Goal: Navigation & Orientation: Find specific page/section

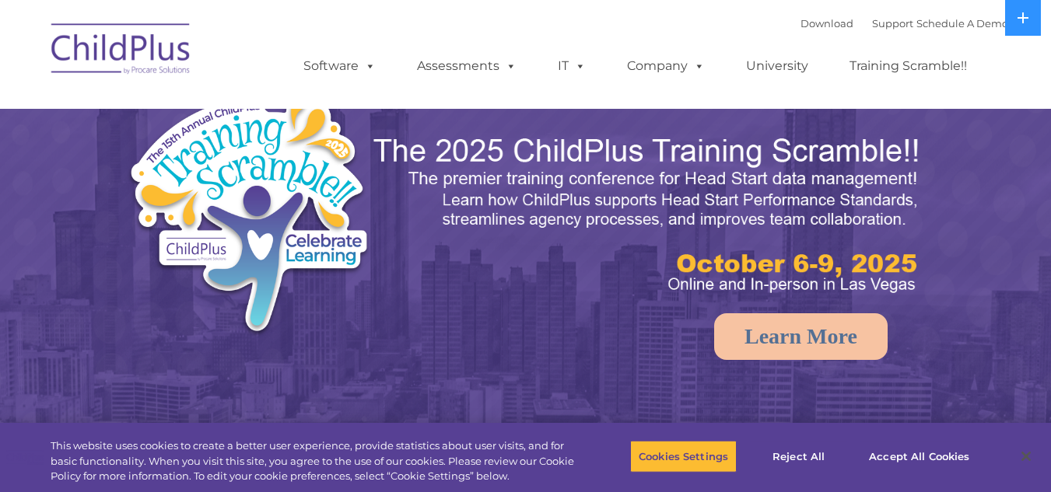
select select "MEDIUM"
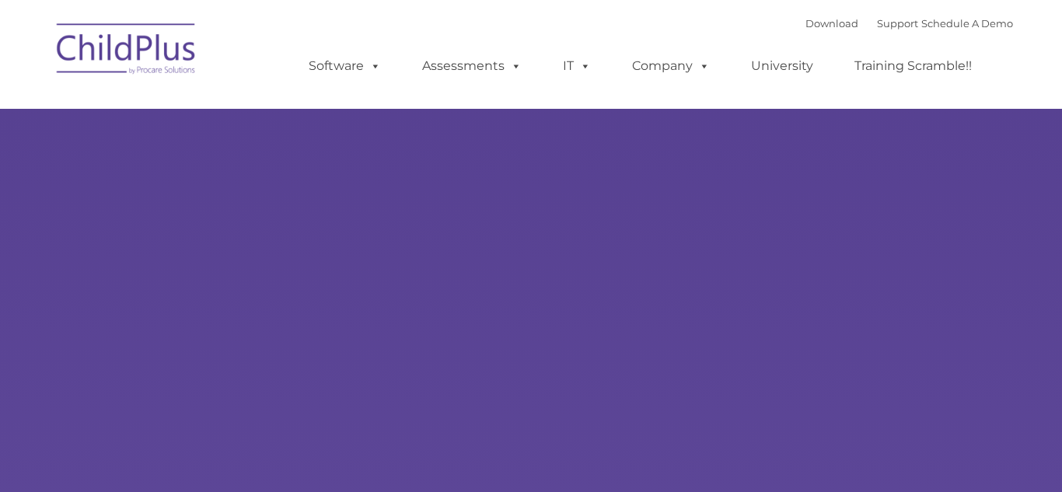
type input ""
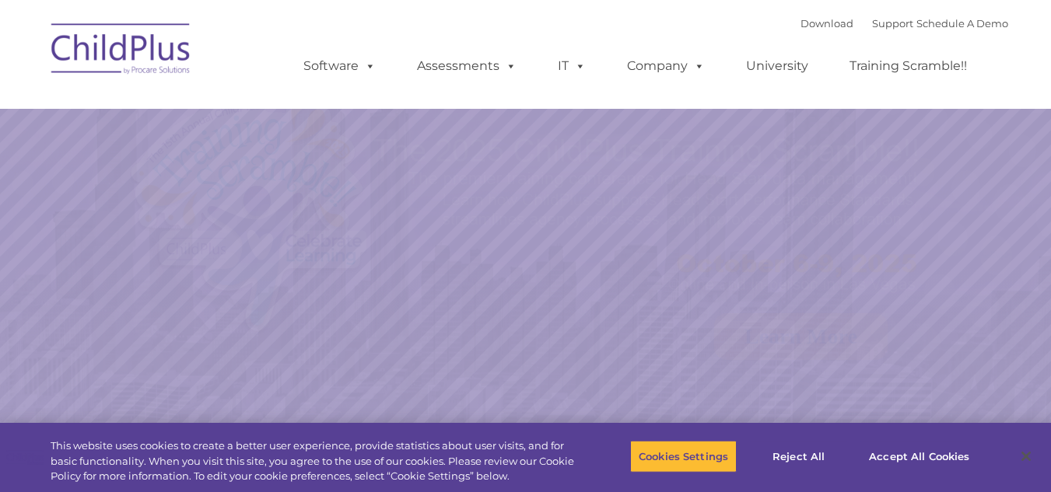
select select "MEDIUM"
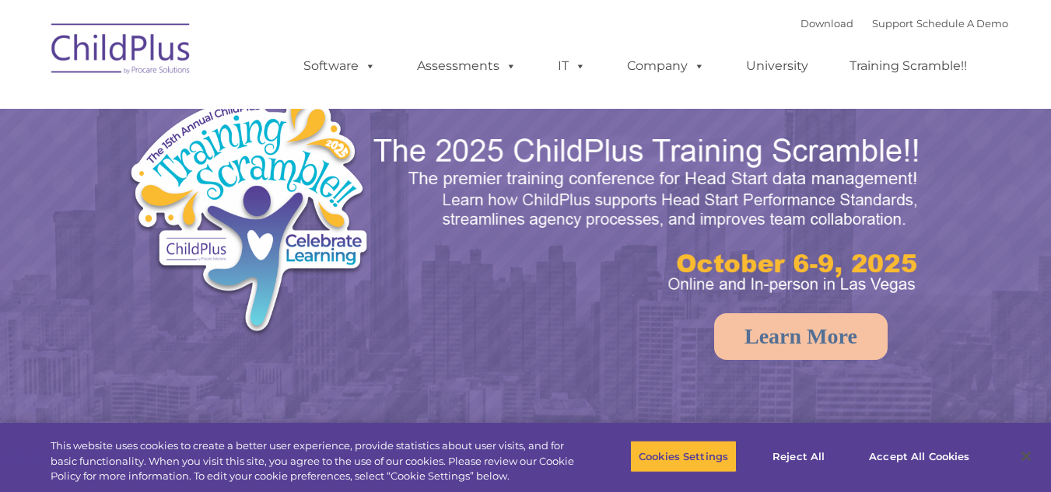
select select "MEDIUM"
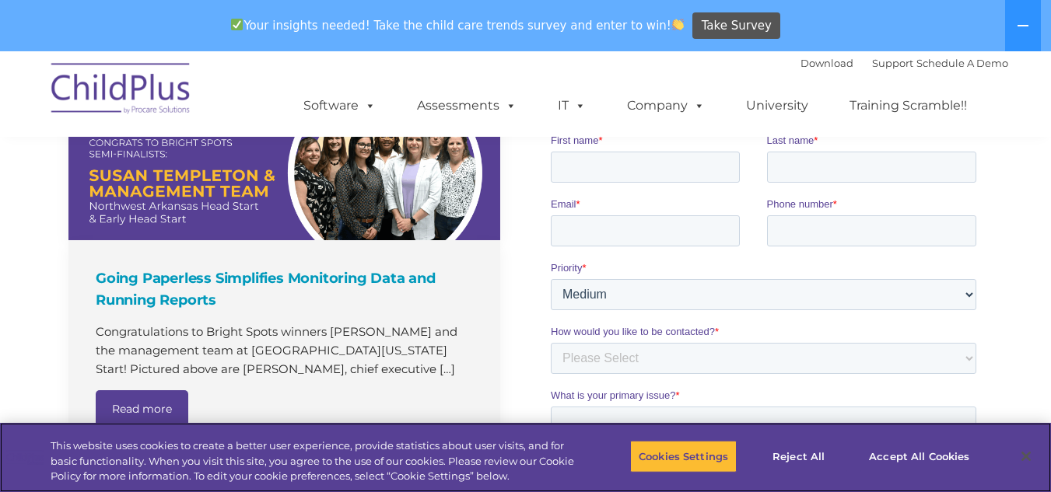
scroll to position [1104, 0]
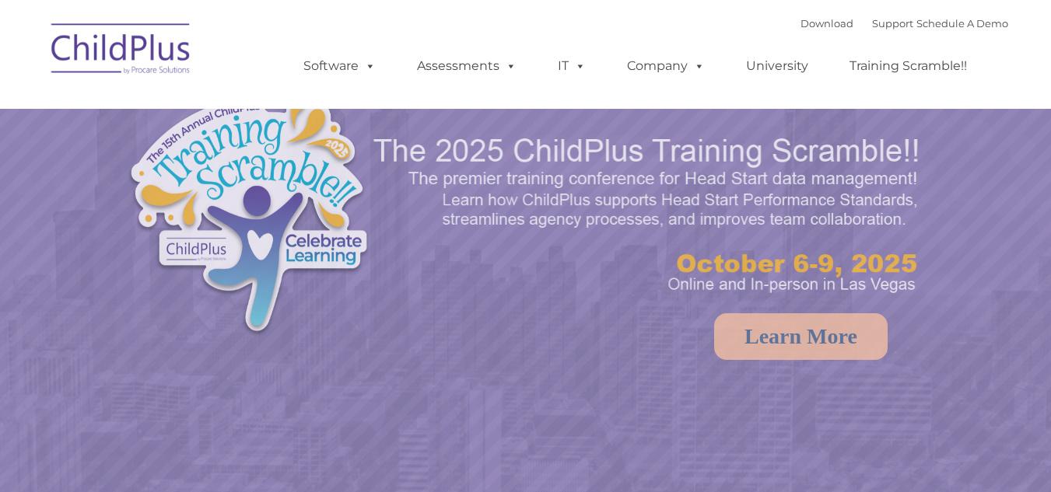
select select "MEDIUM"
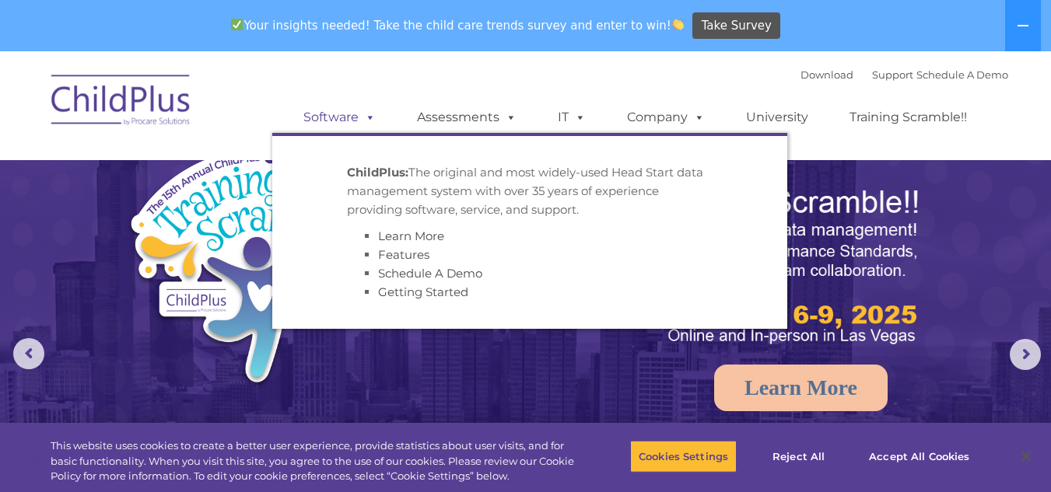
click at [369, 117] on span at bounding box center [367, 117] width 17 height 15
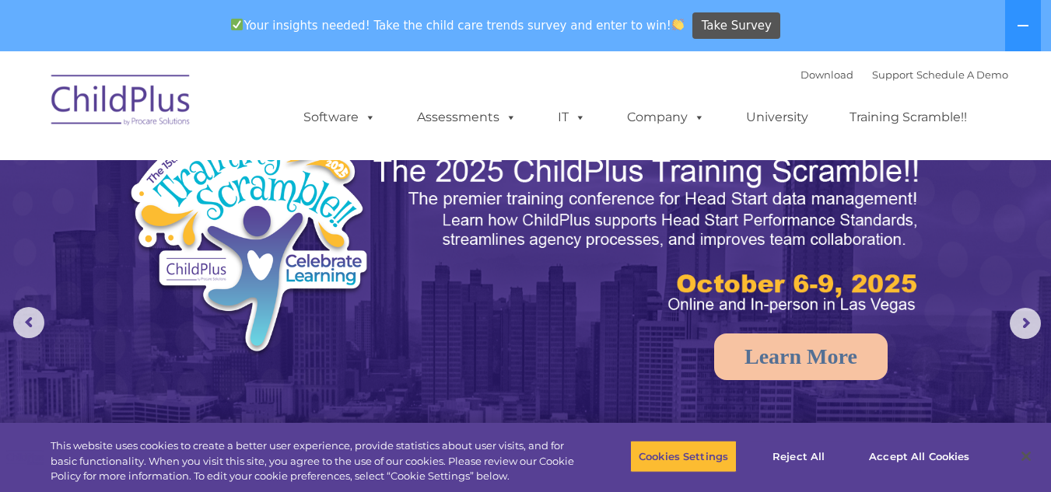
scroll to position [41, 0]
